Goal: Information Seeking & Learning: Learn about a topic

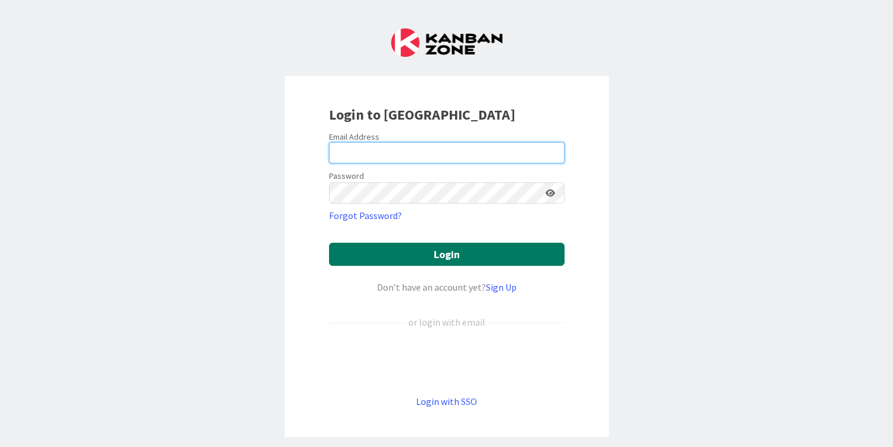
type input "[PERSON_NAME][EMAIL_ADDRESS][DOMAIN_NAME]"
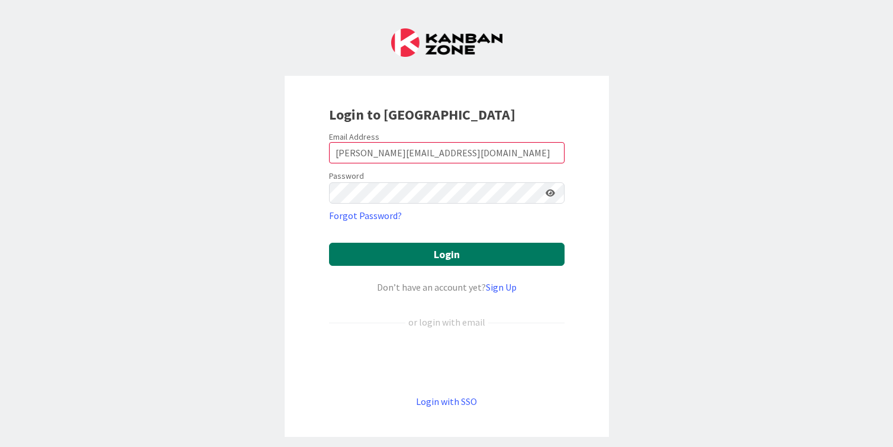
click at [477, 260] on button "Login" at bounding box center [447, 254] width 236 height 23
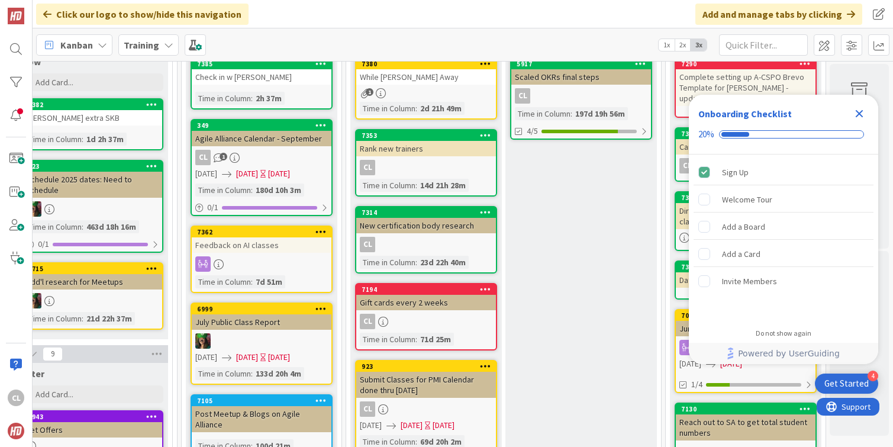
scroll to position [0, 514]
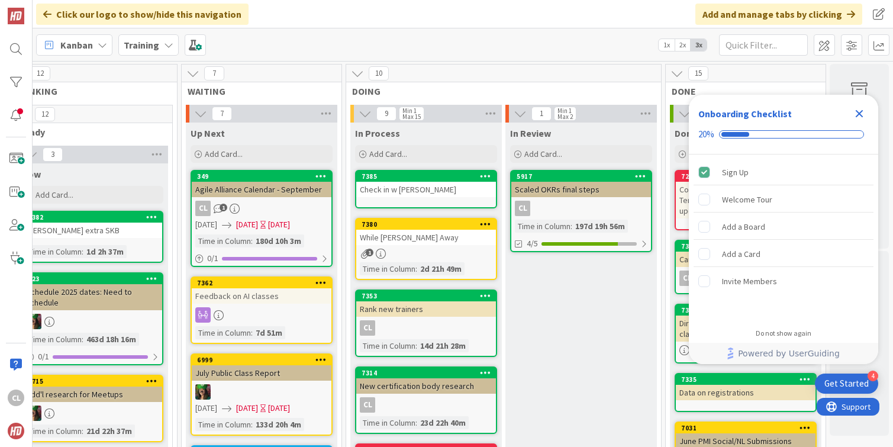
click at [440, 188] on div "Check in w [PERSON_NAME]" at bounding box center [426, 189] width 140 height 15
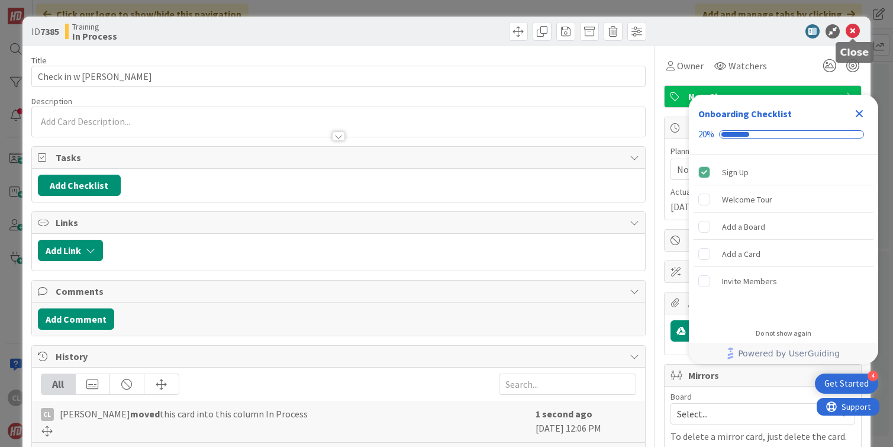
click at [849, 30] on icon at bounding box center [853, 31] width 14 height 14
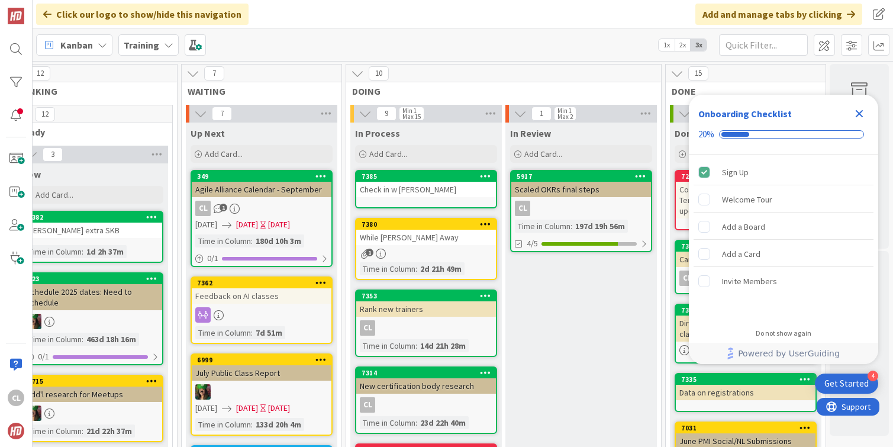
click at [259, 298] on div "Feedback on AI classes" at bounding box center [262, 295] width 140 height 15
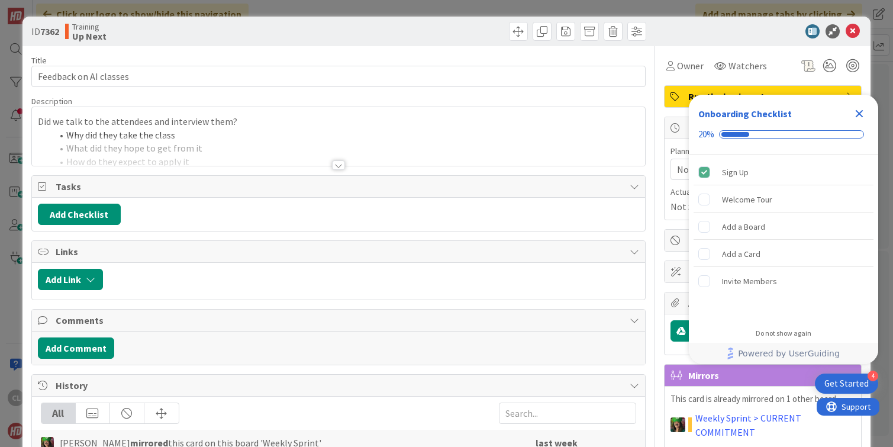
click at [307, 156] on div at bounding box center [339, 151] width 614 height 30
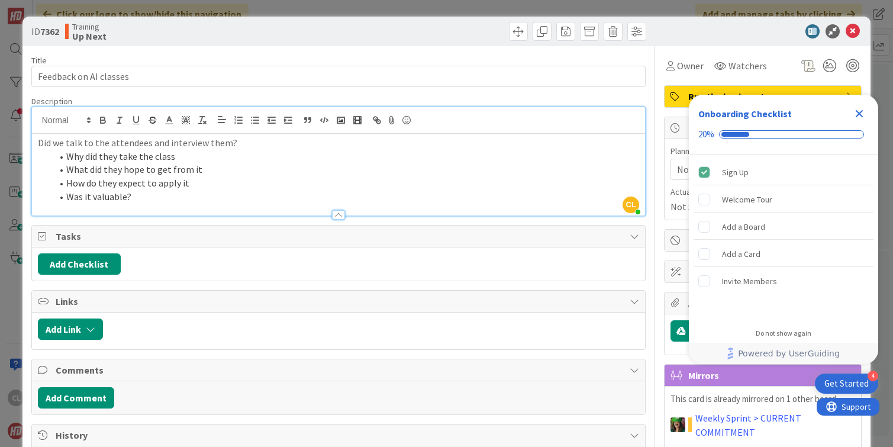
drag, startPoint x: 180, startPoint y: 202, endPoint x: 59, endPoint y: 155, distance: 130.0
click at [59, 155] on ol "Why did they take the class What did they hope to get from it How do they expec…" at bounding box center [339, 177] width 602 height 54
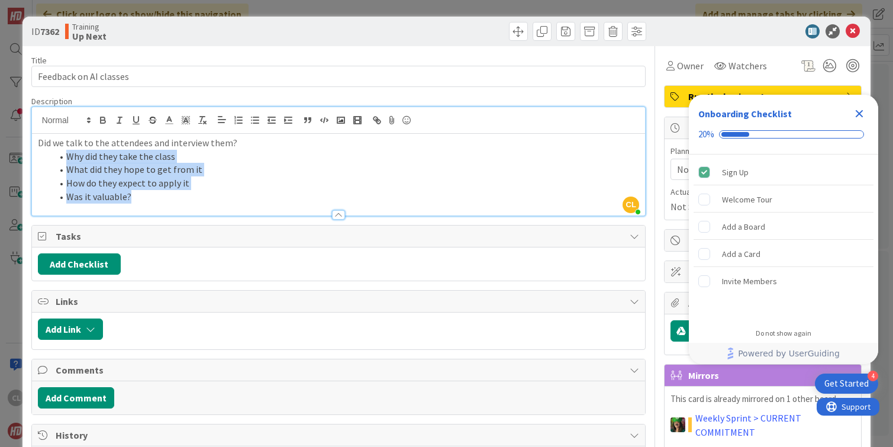
drag, startPoint x: 154, startPoint y: 191, endPoint x: 63, endPoint y: 159, distance: 95.8
click at [63, 159] on ol "Why did they take the class What did they hope to get from it How do they expec…" at bounding box center [339, 177] width 602 height 54
copy ol "Why did they take the class What did they hope to get from it How do they expec…"
